Goal: Task Accomplishment & Management: Use online tool/utility

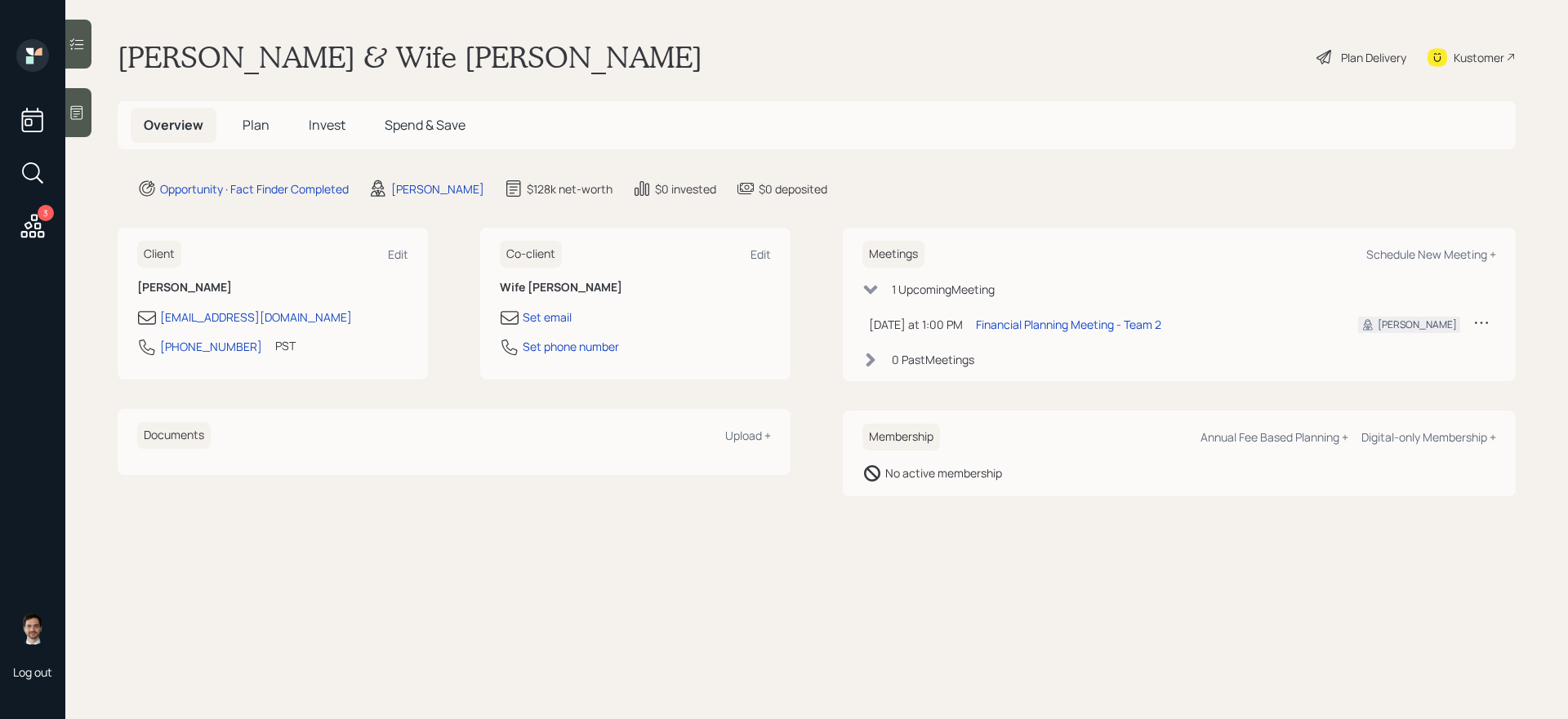
click at [256, 135] on h5 "Plan" at bounding box center [256, 125] width 53 height 35
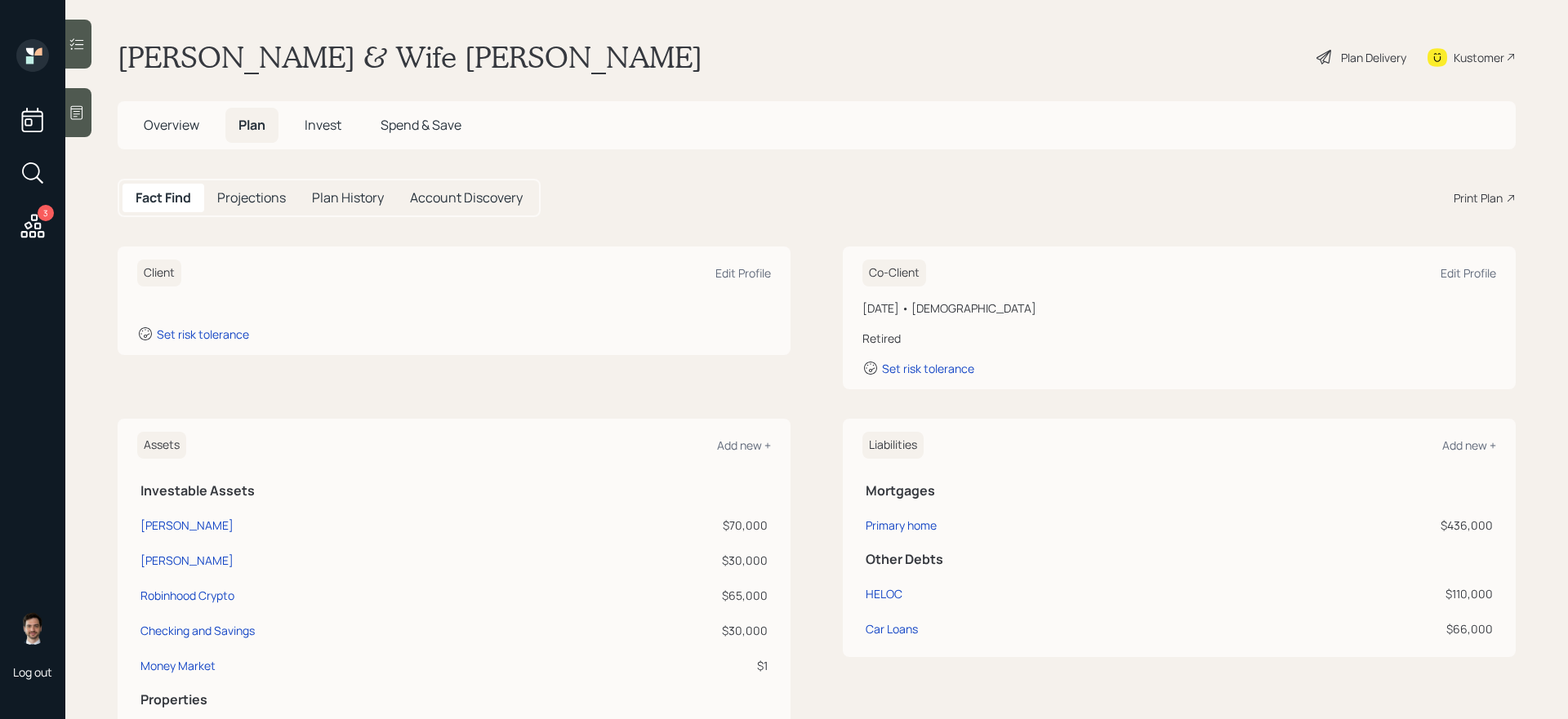
click at [1488, 195] on div "Print Plan" at bounding box center [1478, 197] width 49 height 17
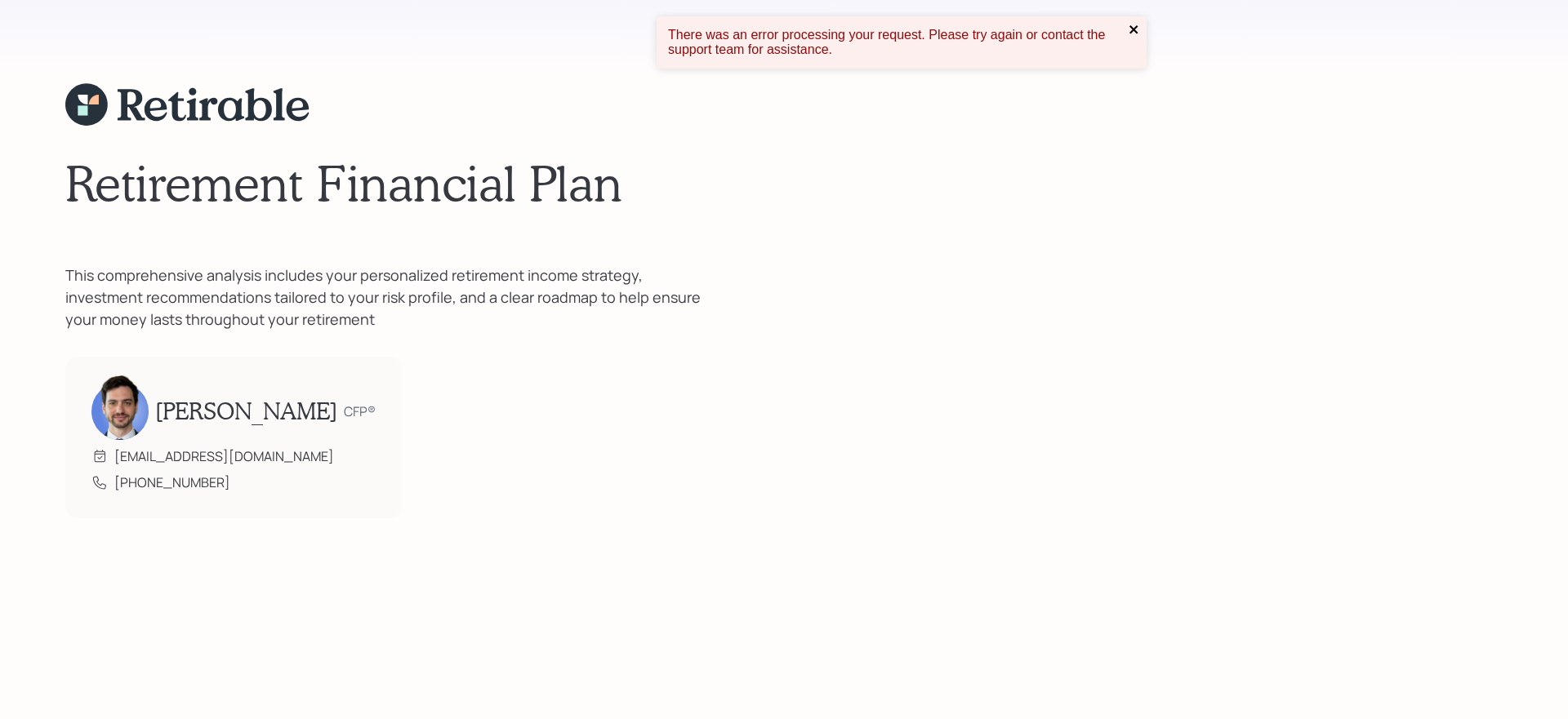
click at [1130, 30] on icon "close" at bounding box center [1135, 30] width 12 height 13
